Goal: Transaction & Acquisition: Purchase product/service

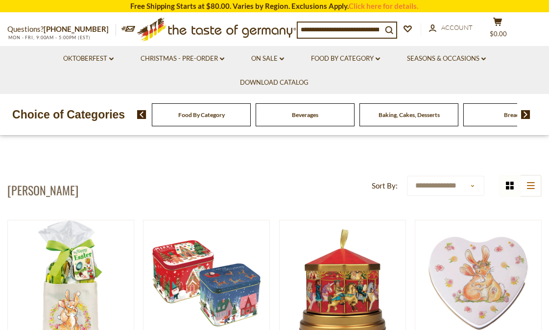
click at [525, 109] on div "Food By Category Beverages Baking, Cakes, Desserts Breads Candy Cereal Cookies …" at bounding box center [343, 114] width 412 height 23
click at [526, 113] on img at bounding box center [525, 114] width 9 height 9
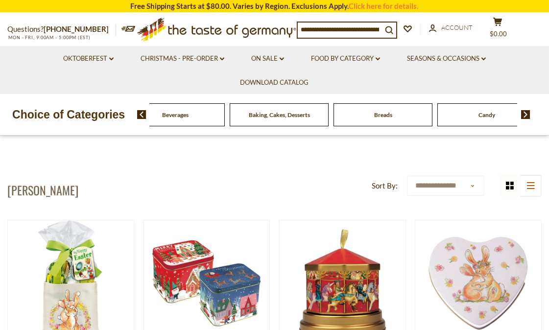
click at [489, 116] on span "Candy" at bounding box center [486, 114] width 17 height 7
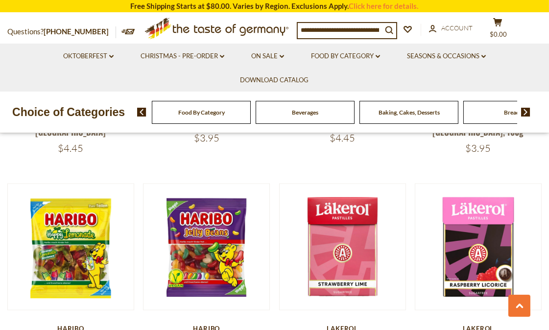
scroll to position [2121, 0]
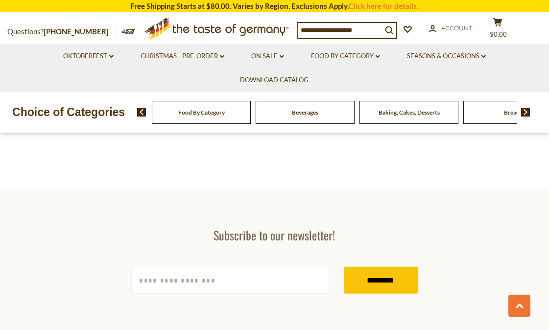
scroll to position [544, 0]
